Goal: Register for event/course

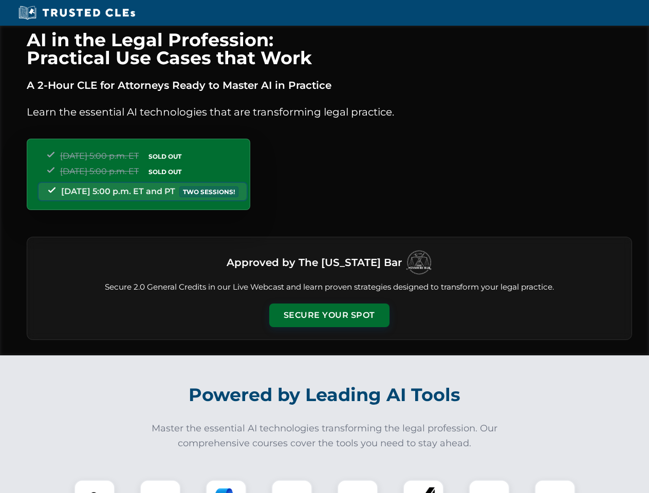
click at [329, 316] on button "Secure Your Spot" at bounding box center [329, 316] width 120 height 24
click at [95, 487] on img at bounding box center [95, 501] width 30 height 30
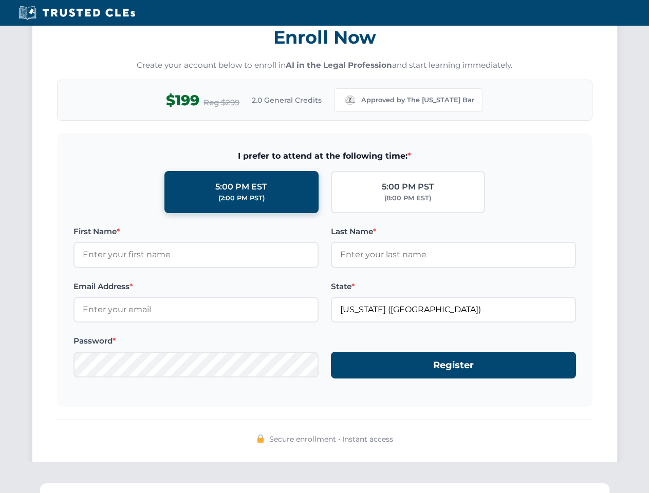
scroll to position [1009, 0]
